Goal: Task Accomplishment & Management: Use online tool/utility

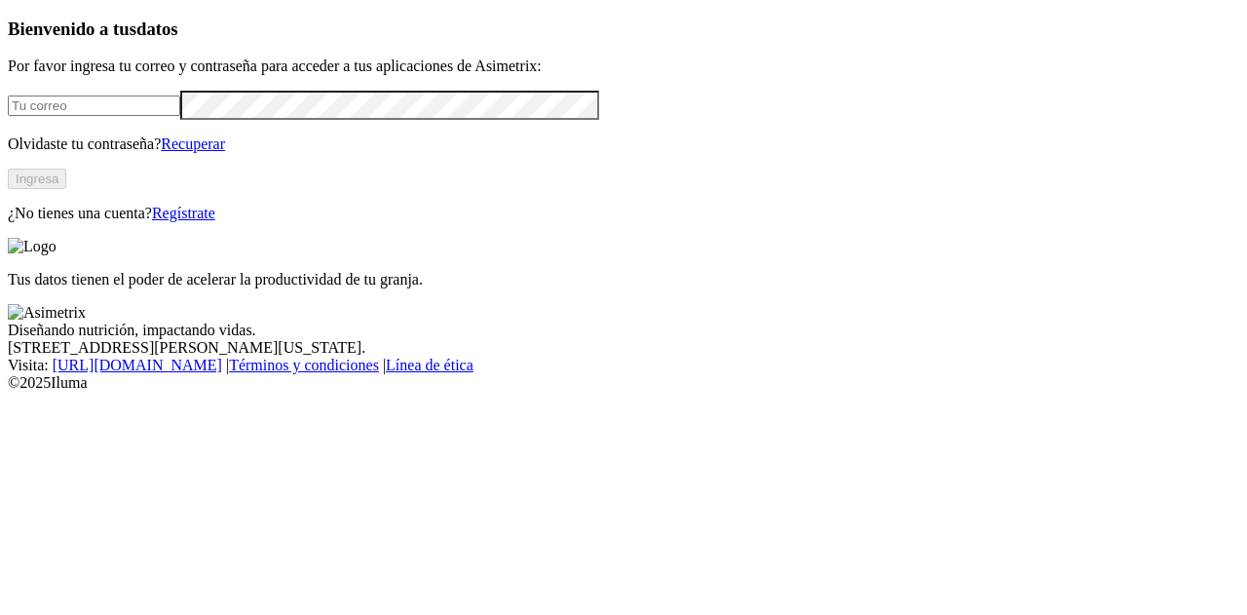
click at [180, 116] on input "email" at bounding box center [94, 105] width 172 height 20
type input "[PERSON_NAME][EMAIL_ADDRESS][PERSON_NAME][DOMAIN_NAME]"
click input "submit" at bounding box center [0, 0] width 0 height 0
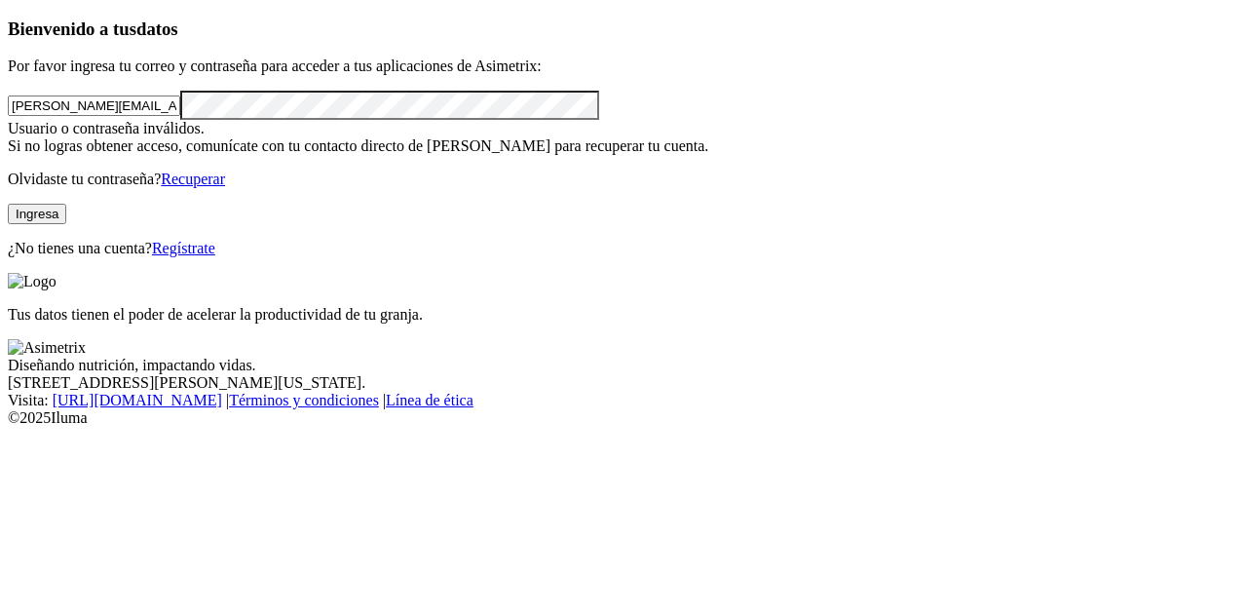
click at [66, 224] on button "Ingresa" at bounding box center [37, 214] width 58 height 20
click input "submit" at bounding box center [0, 0] width 0 height 0
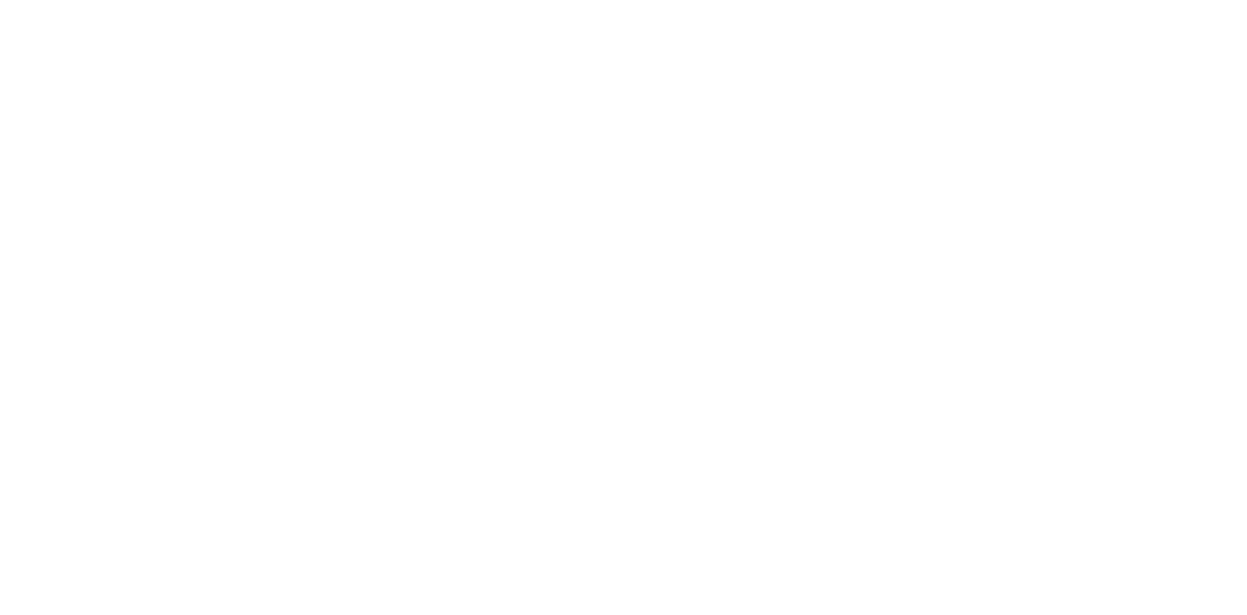
click at [1015, 254] on div at bounding box center [631, 307] width 1247 height 615
